Goal: Navigation & Orientation: Find specific page/section

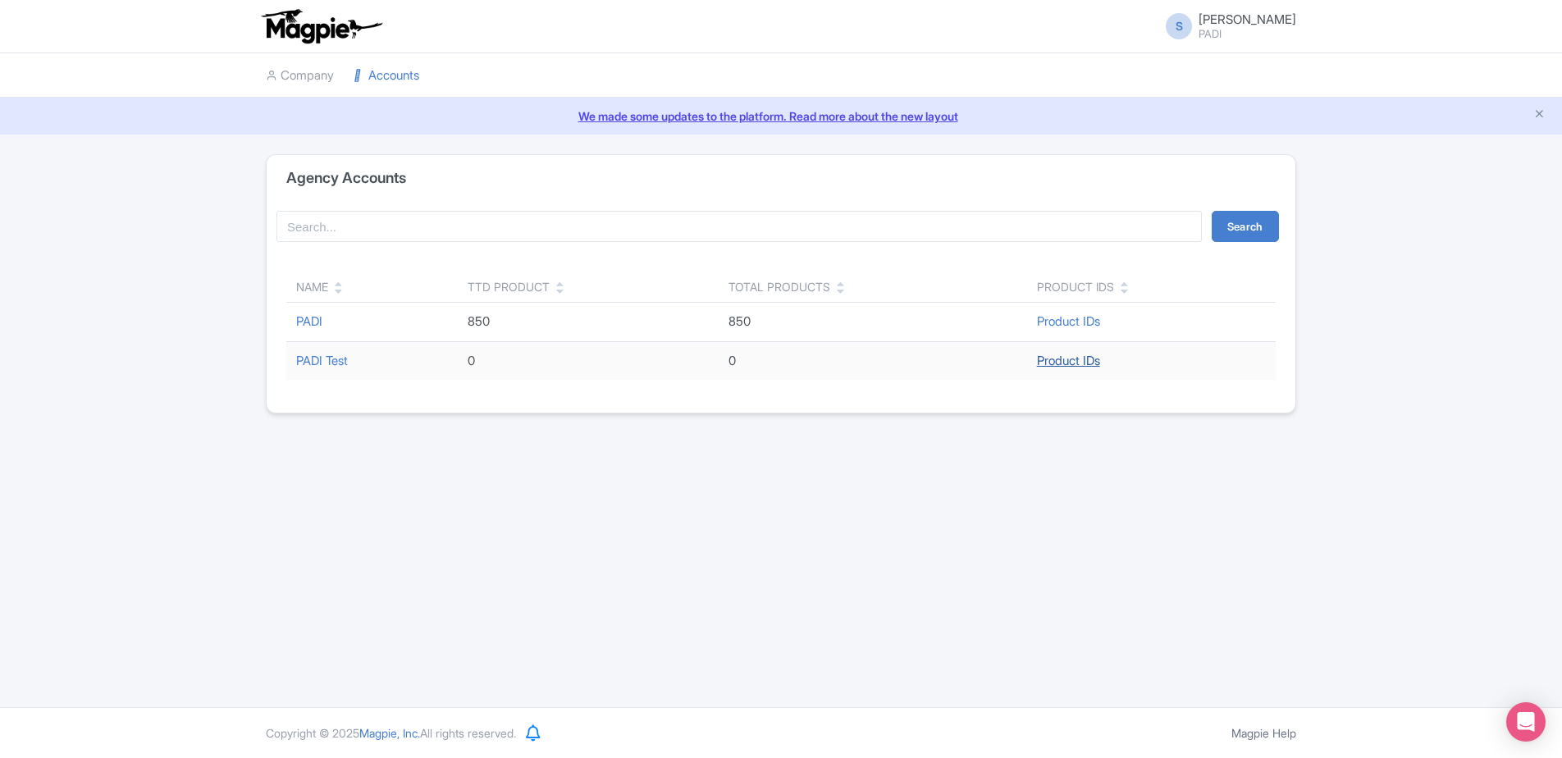
click at [1063, 359] on link "Product IDs" at bounding box center [1068, 361] width 63 height 16
click at [1071, 325] on link "Product IDs" at bounding box center [1068, 321] width 63 height 16
click at [317, 317] on link "PADI" at bounding box center [309, 321] width 26 height 16
